Goal: Obtain resource: Download file/media

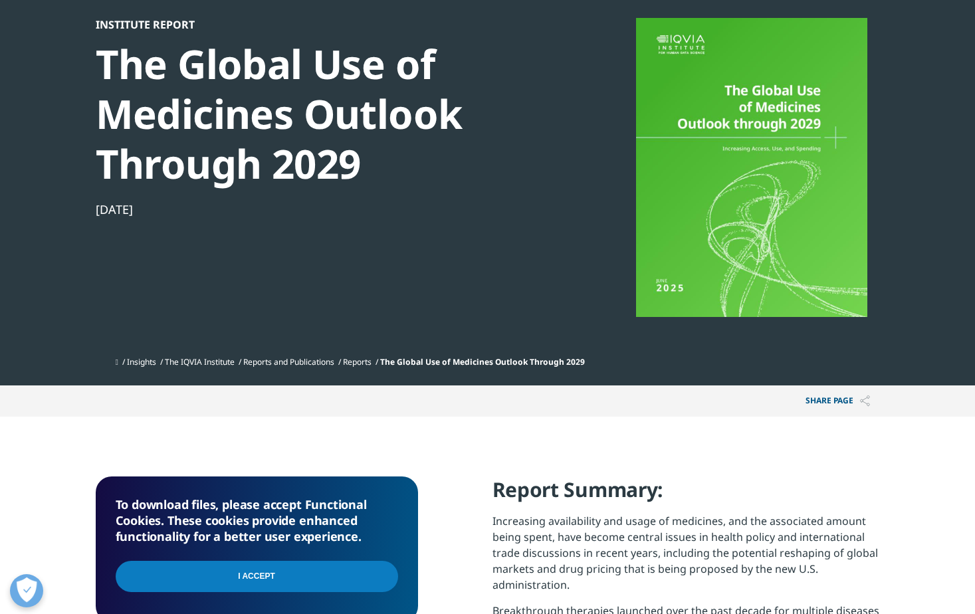
scroll to position [199, 0]
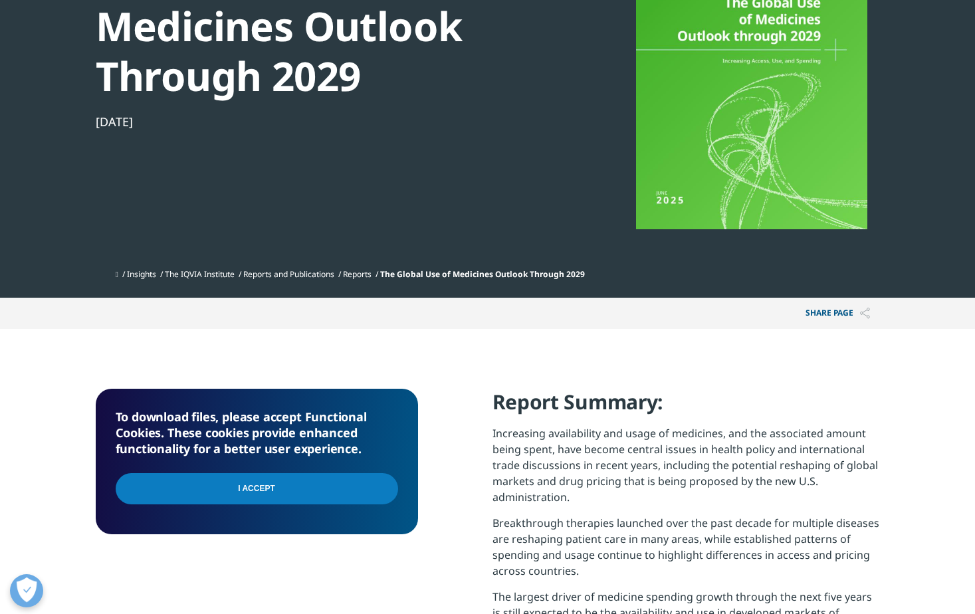
click at [257, 494] on input "I Accept" at bounding box center [257, 488] width 282 height 31
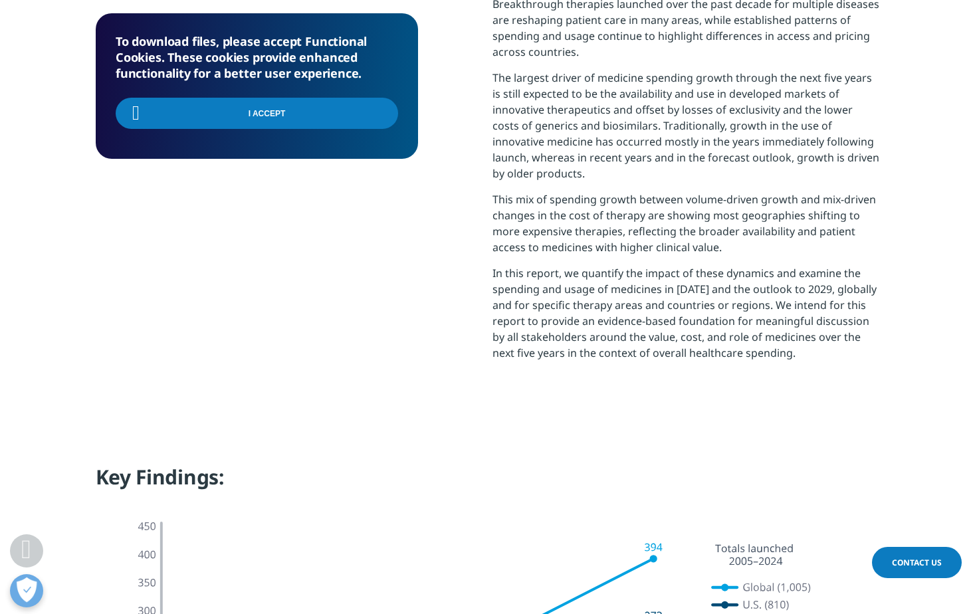
scroll to position [797, 0]
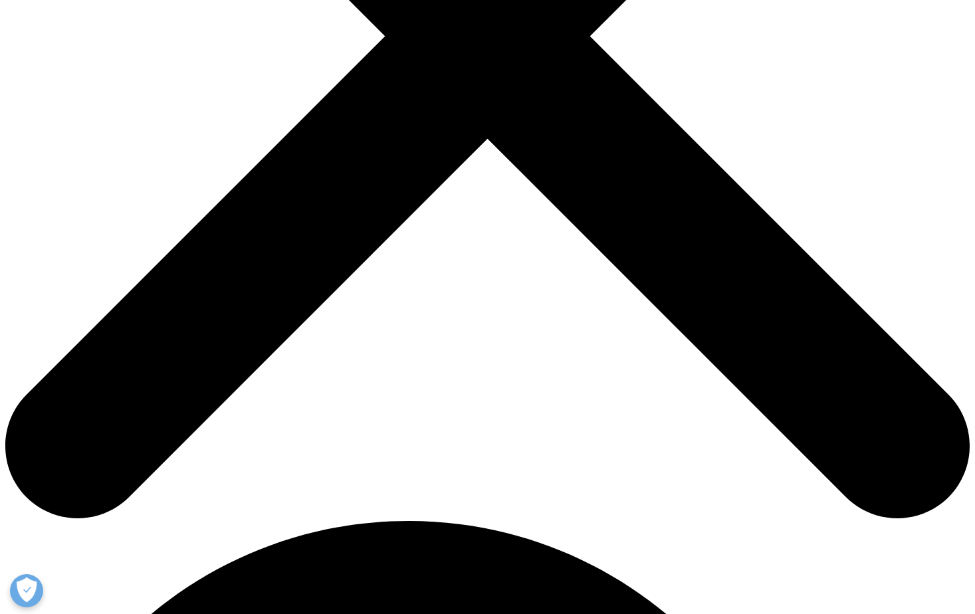
scroll to position [734, 784]
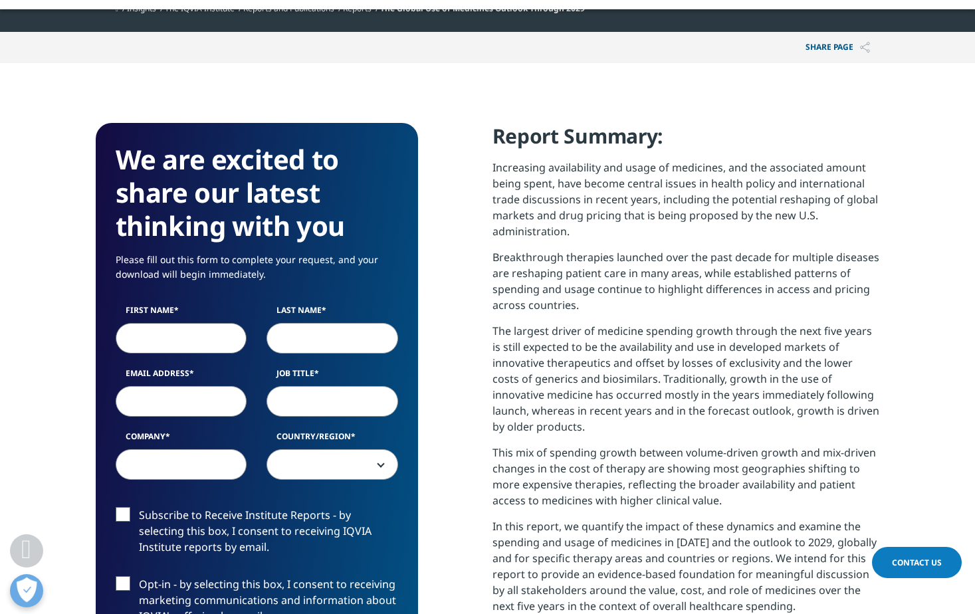
click at [140, 337] on input "First Name" at bounding box center [182, 338] width 132 height 31
type input "carolyn"
type input "bodnar"
type input "carolyn_bodnar@eisai.net"
type input "eisai"
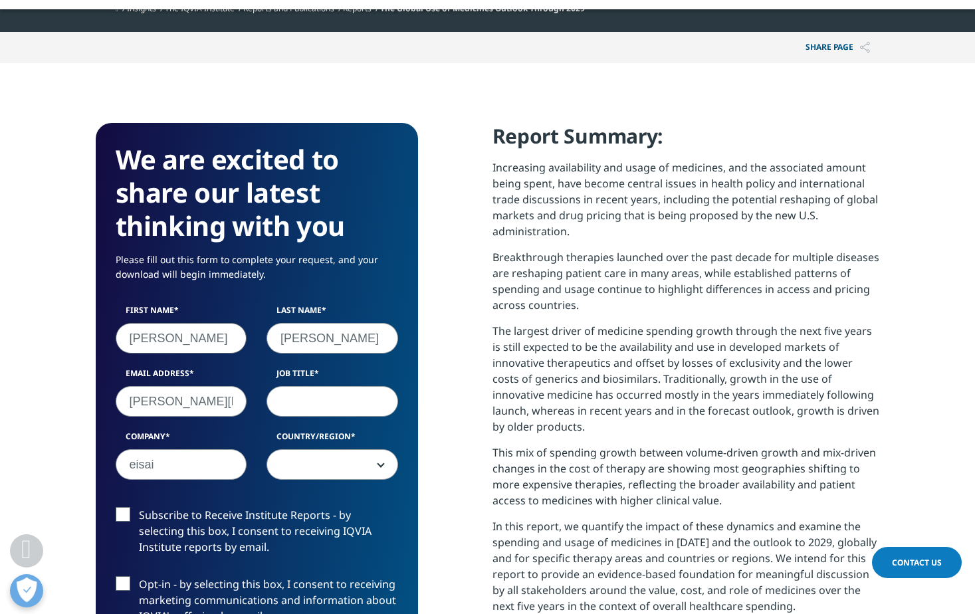
select select "[GEOGRAPHIC_DATA]"
click at [294, 396] on input "Job Title" at bounding box center [332, 401] width 132 height 31
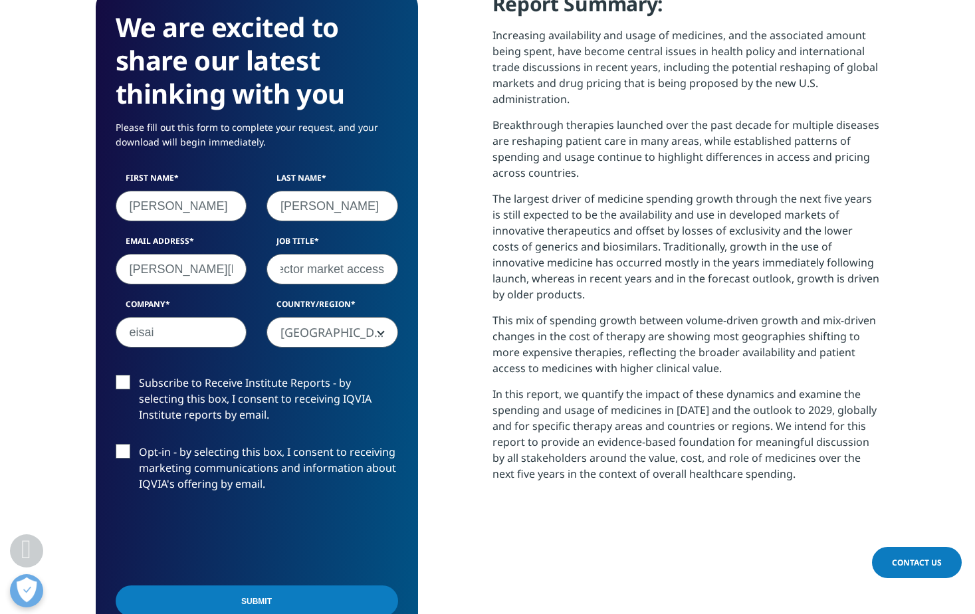
scroll to position [598, 0]
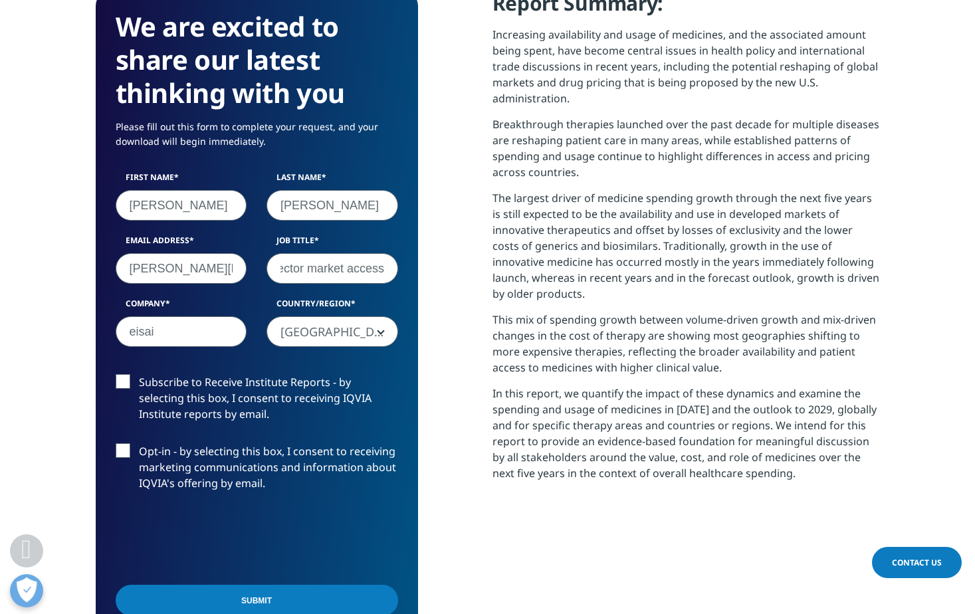
type input "exec director market access"
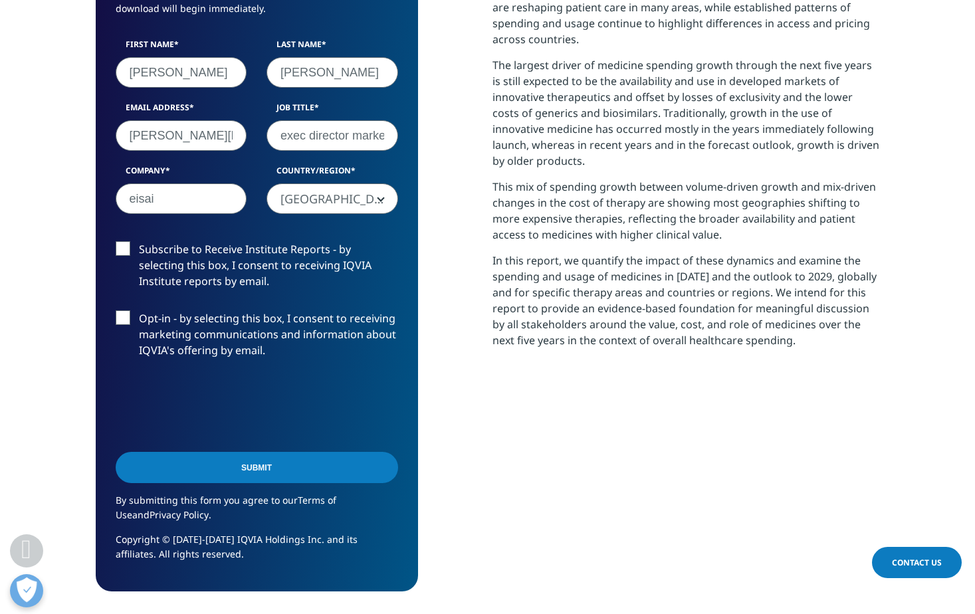
click at [205, 468] on input "Submit" at bounding box center [257, 467] width 282 height 31
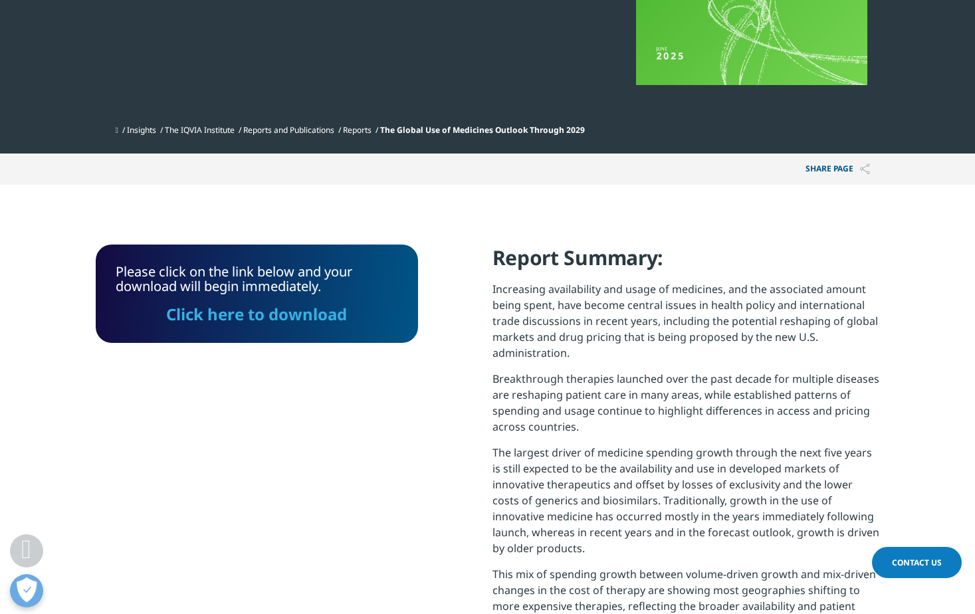
scroll to position [342, 0]
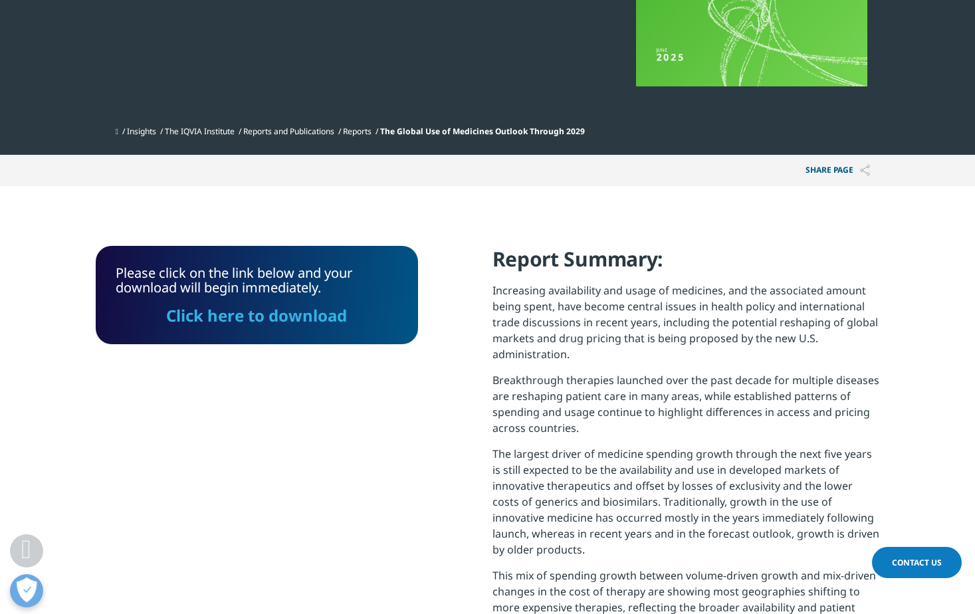
click at [684, 326] on p "Increasing availability and usage of medicines, and the associated amount being…" at bounding box center [685, 327] width 387 height 90
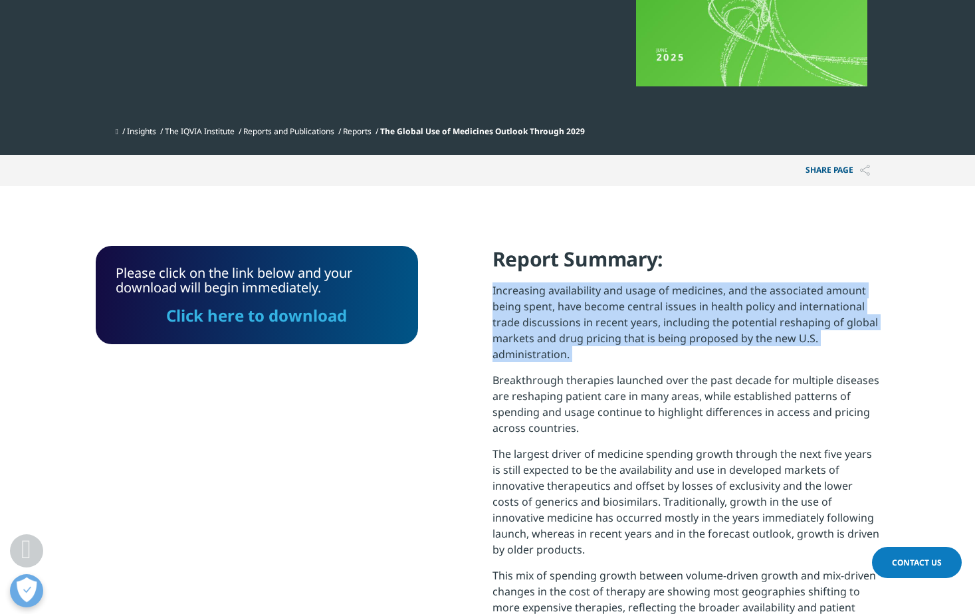
click at [684, 326] on p "Increasing availability and usage of medicines, and the associated amount being…" at bounding box center [685, 327] width 387 height 90
drag, startPoint x: 684, startPoint y: 326, endPoint x: 615, endPoint y: 323, distance: 69.1
click at [615, 323] on p "Increasing availability and usage of medicines, and the associated amount being…" at bounding box center [685, 327] width 387 height 90
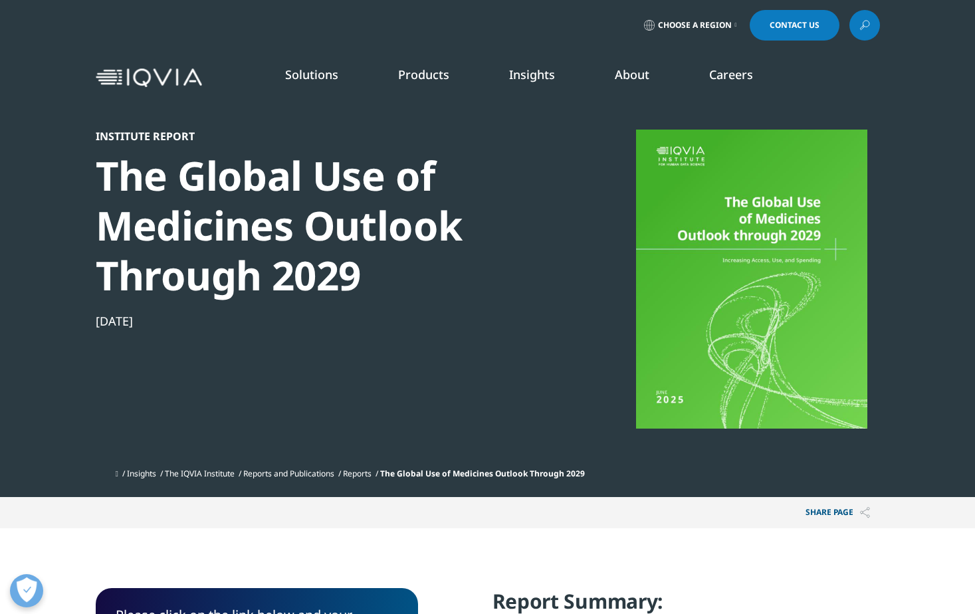
scroll to position [199, 0]
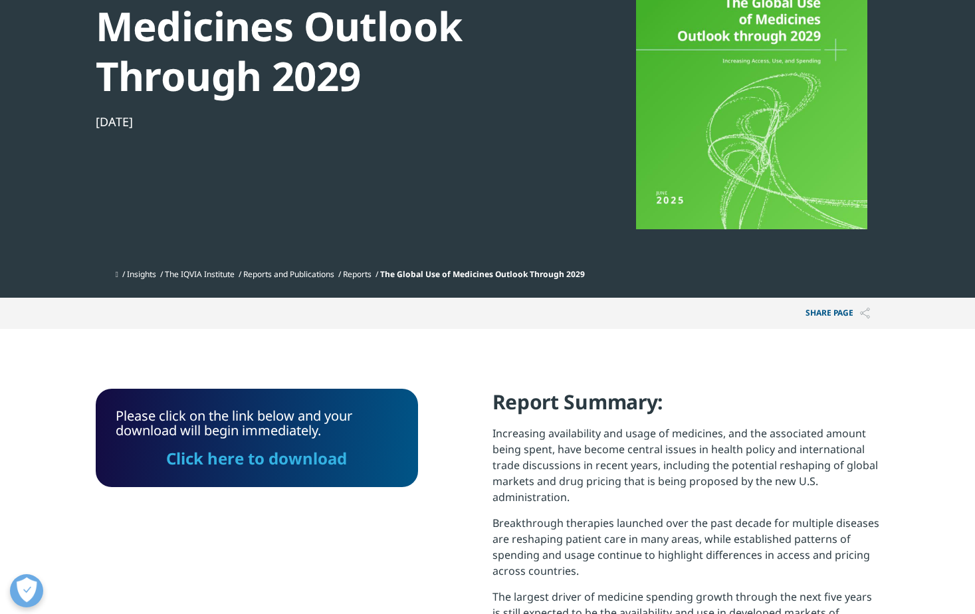
click at [232, 462] on link "Click here to download" at bounding box center [256, 458] width 181 height 22
